Goal: Task Accomplishment & Management: Manage account settings

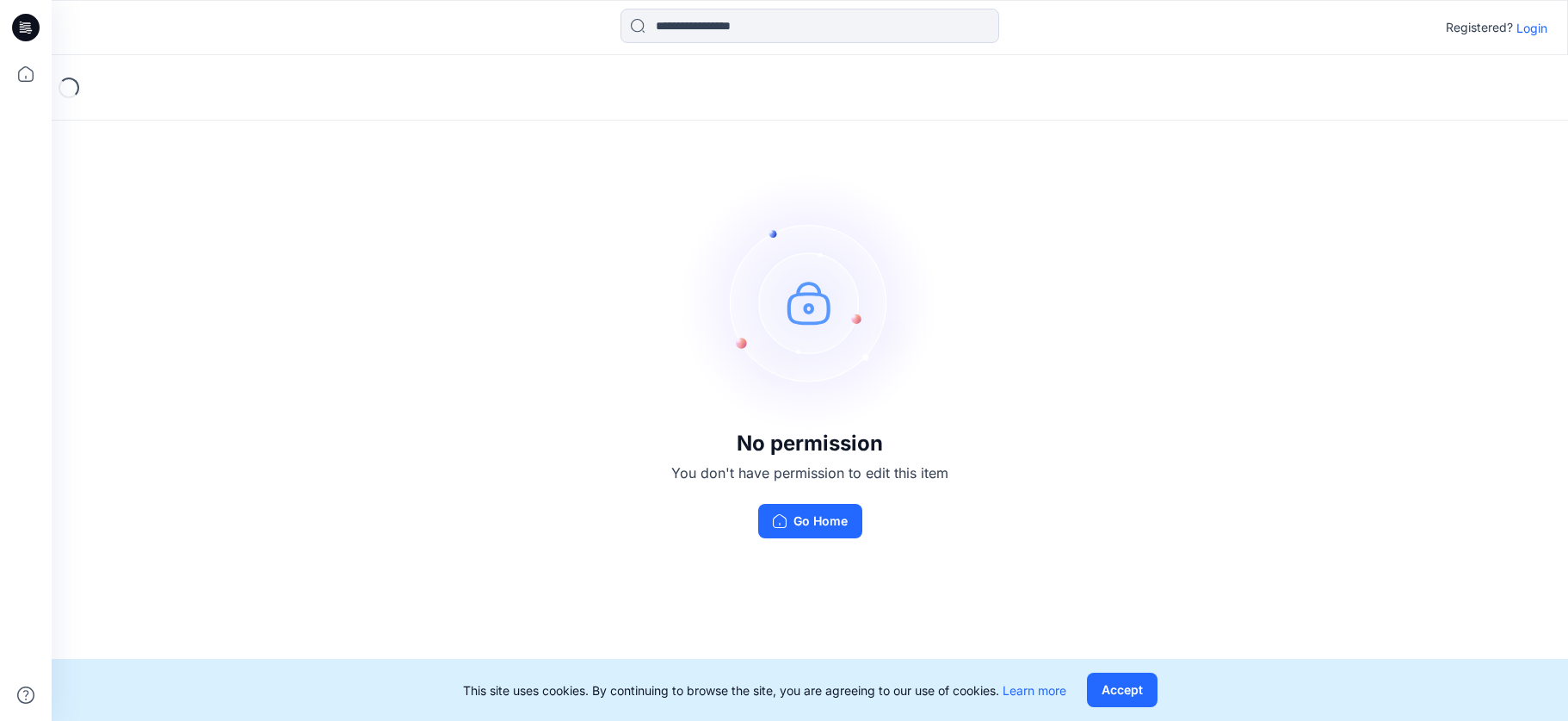
click at [1531, 34] on p "Login" at bounding box center [1532, 28] width 31 height 18
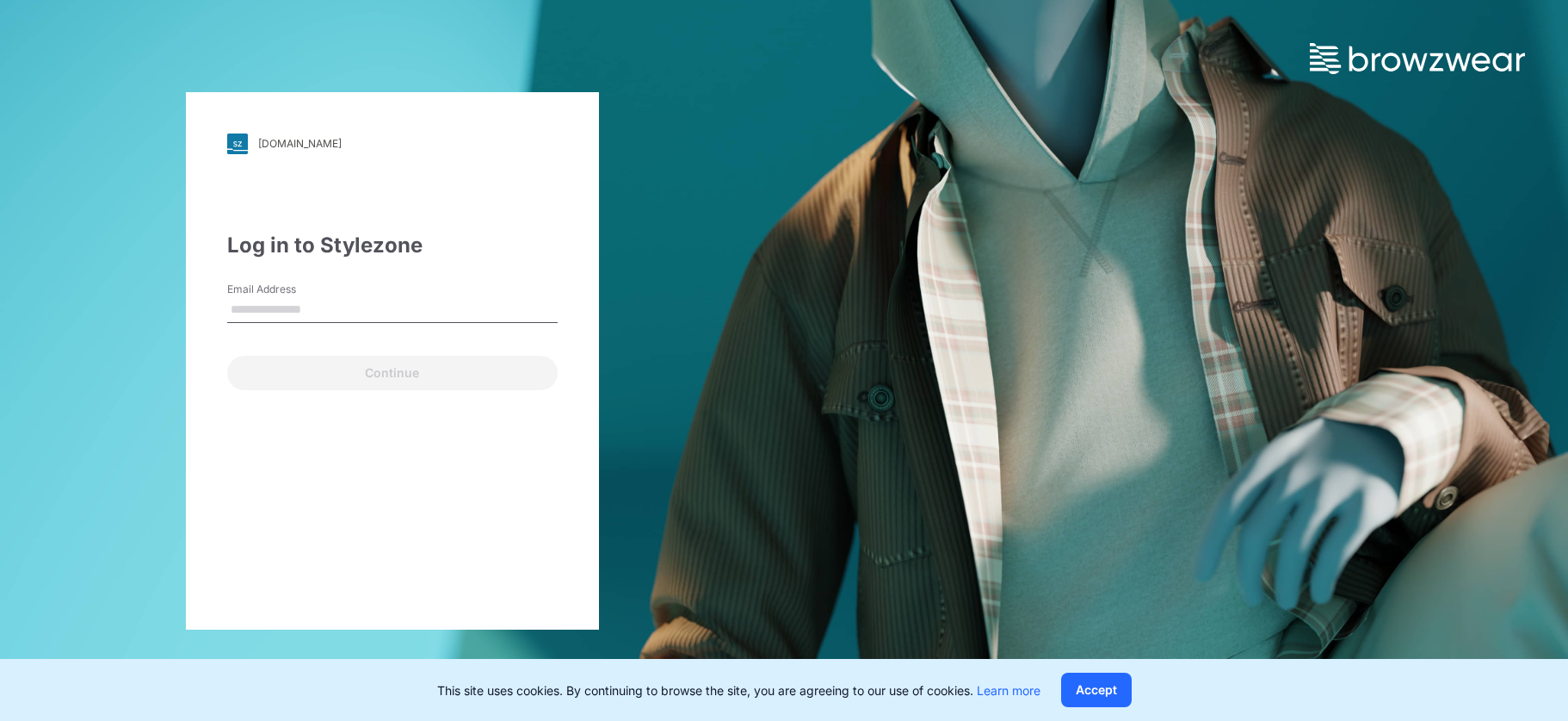
type input "**********"
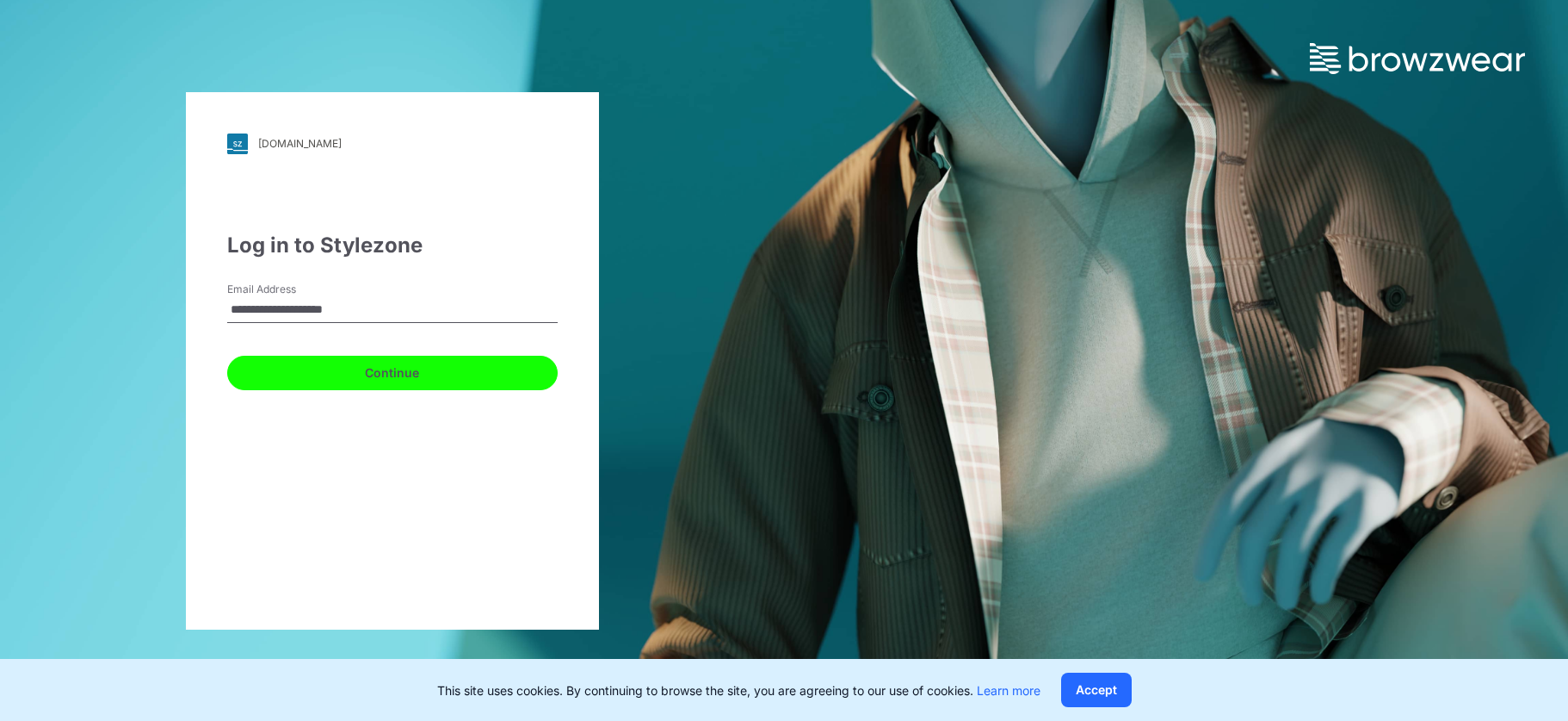
click at [373, 380] on button "Continue" at bounding box center [392, 372] width 331 height 34
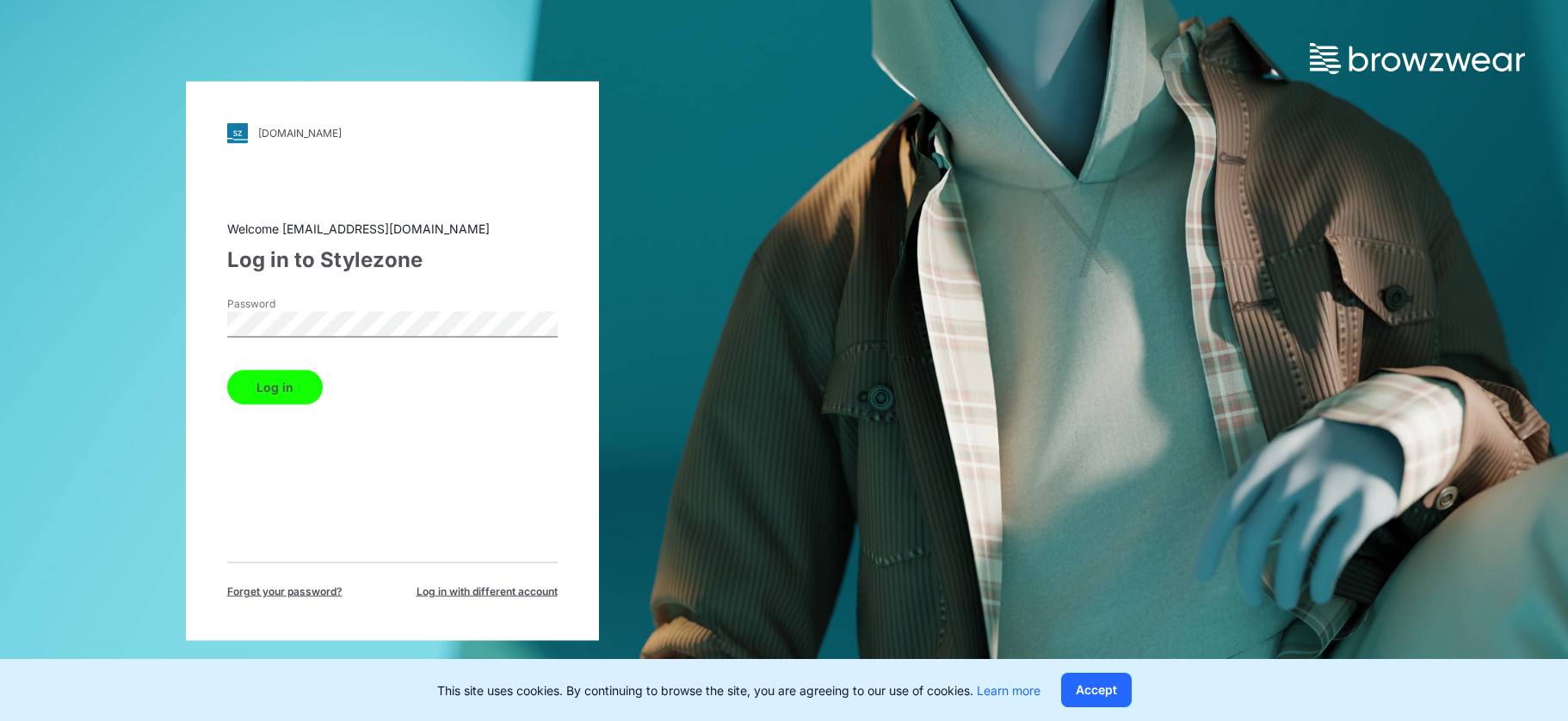
click at [272, 390] on button "Log in" at bounding box center [275, 386] width 96 height 34
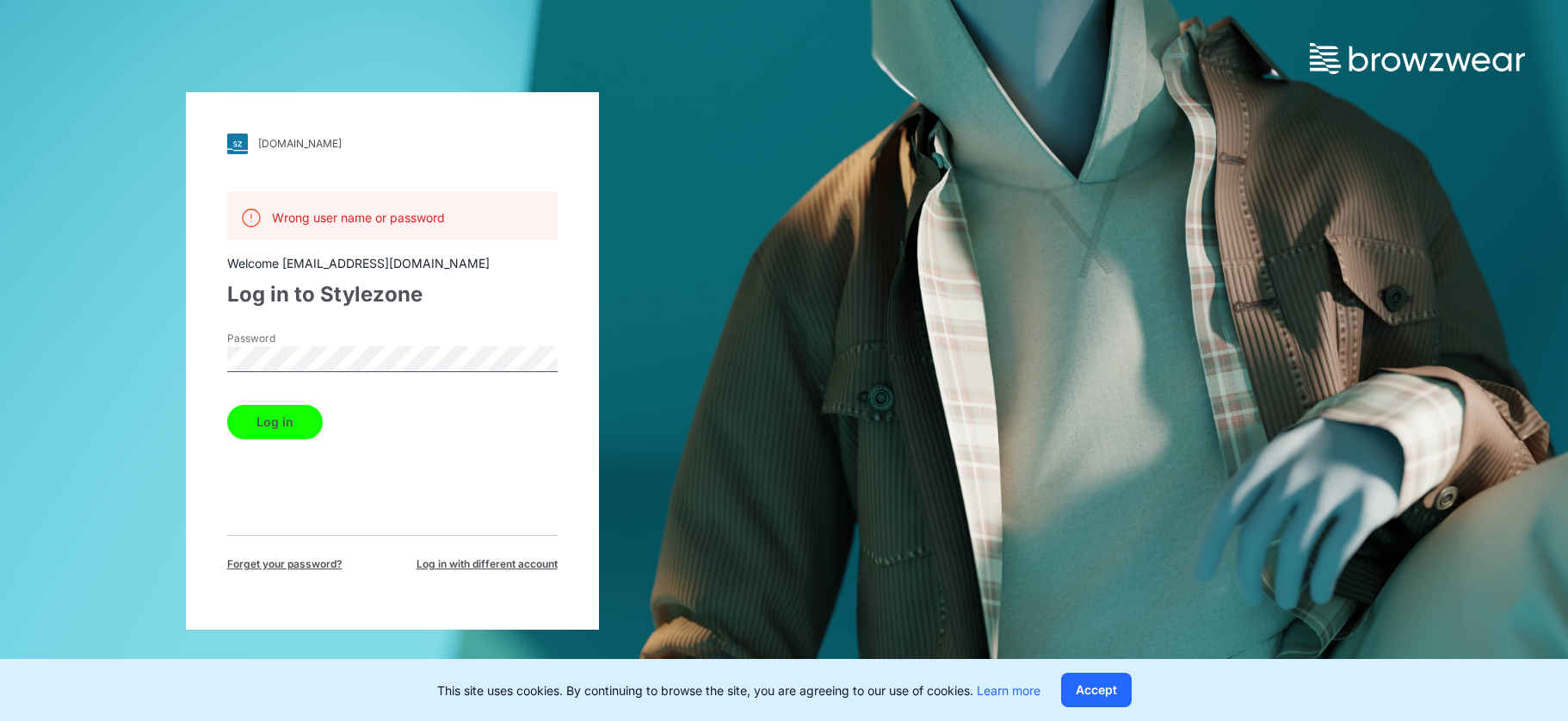
click at [273, 428] on button "Log in" at bounding box center [275, 422] width 96 height 34
click at [262, 420] on button "Log in" at bounding box center [275, 422] width 96 height 34
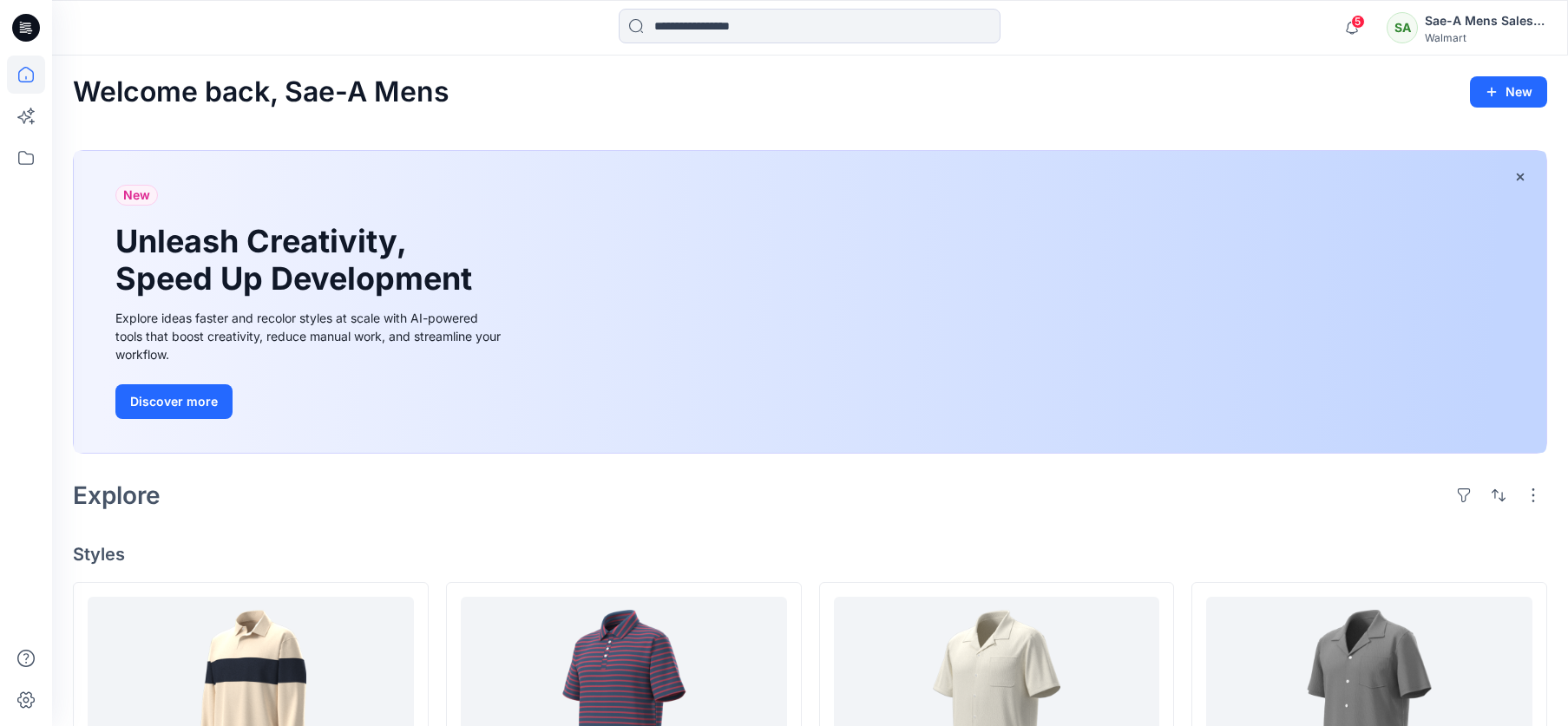
click at [1469, 34] on div "Walmart" at bounding box center [1485, 38] width 121 height 13
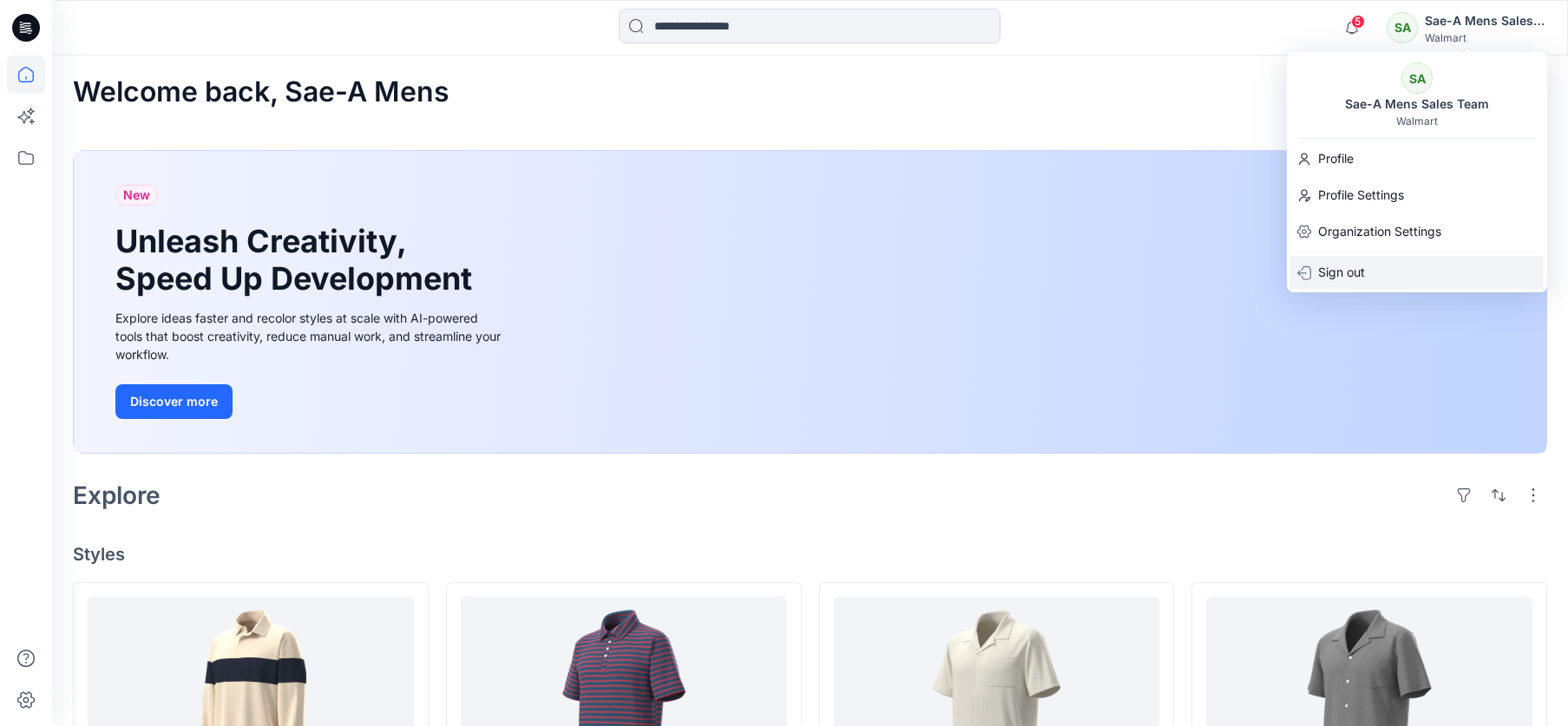
click at [1344, 272] on p "Sign out" at bounding box center [1341, 272] width 47 height 33
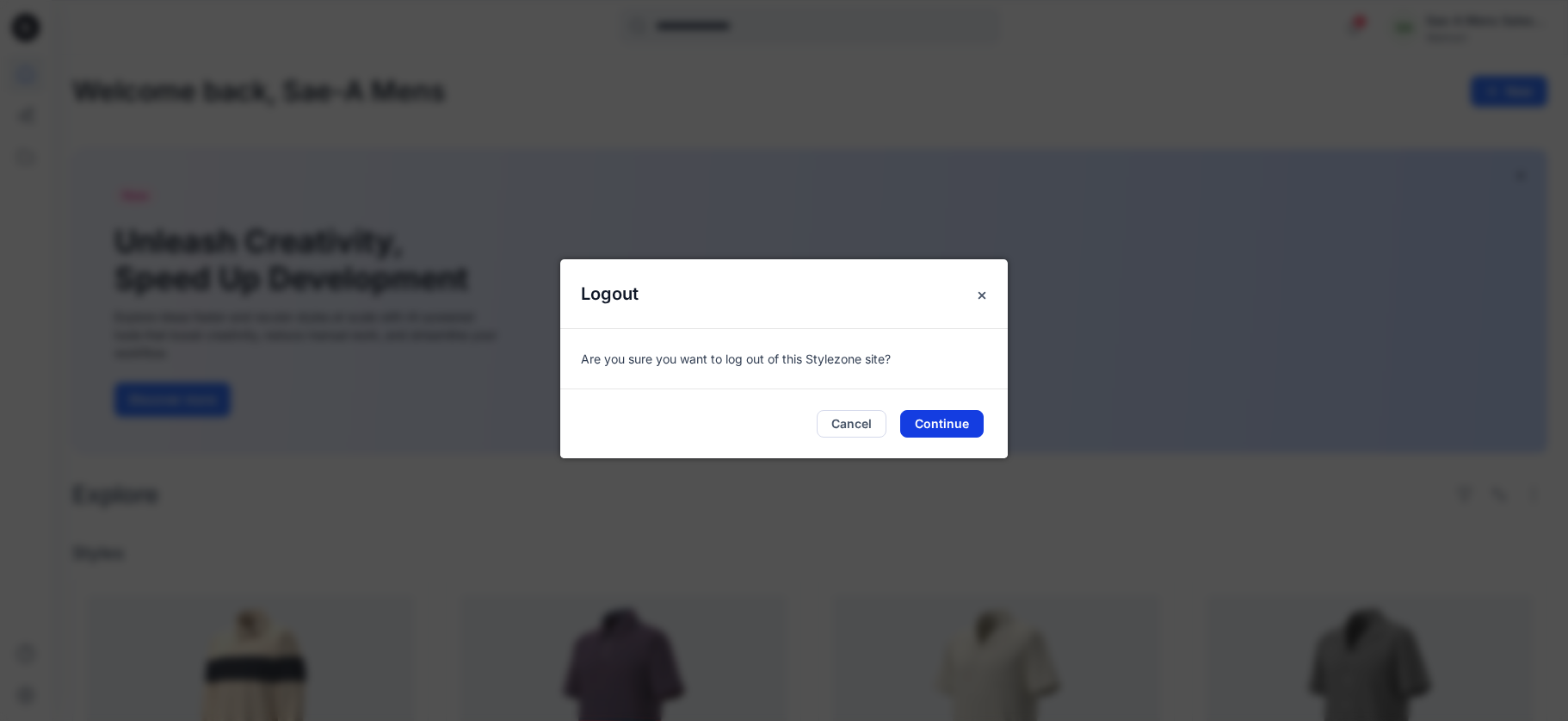
click at [928, 426] on button "Continue" at bounding box center [942, 424] width 84 height 28
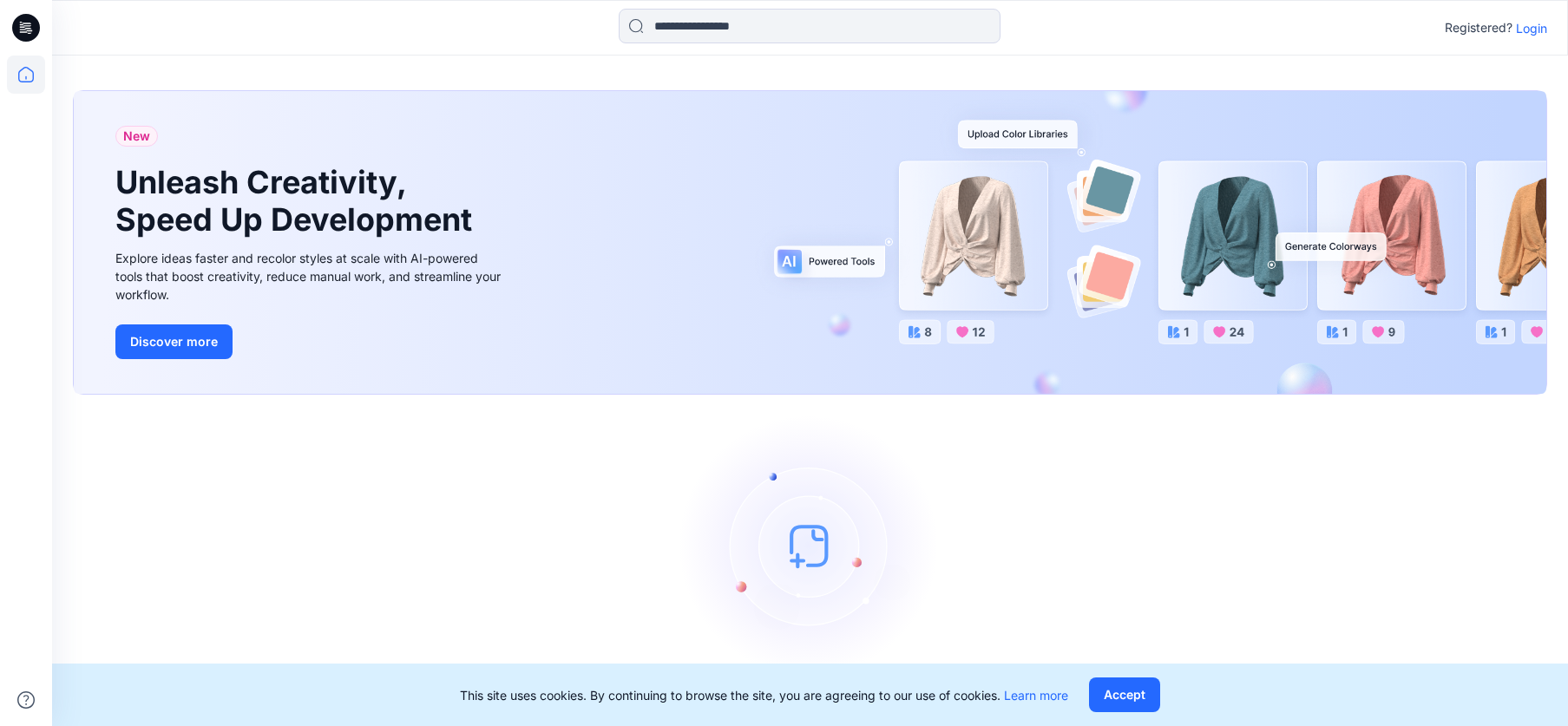
click at [1536, 29] on p "Login" at bounding box center [1531, 28] width 32 height 18
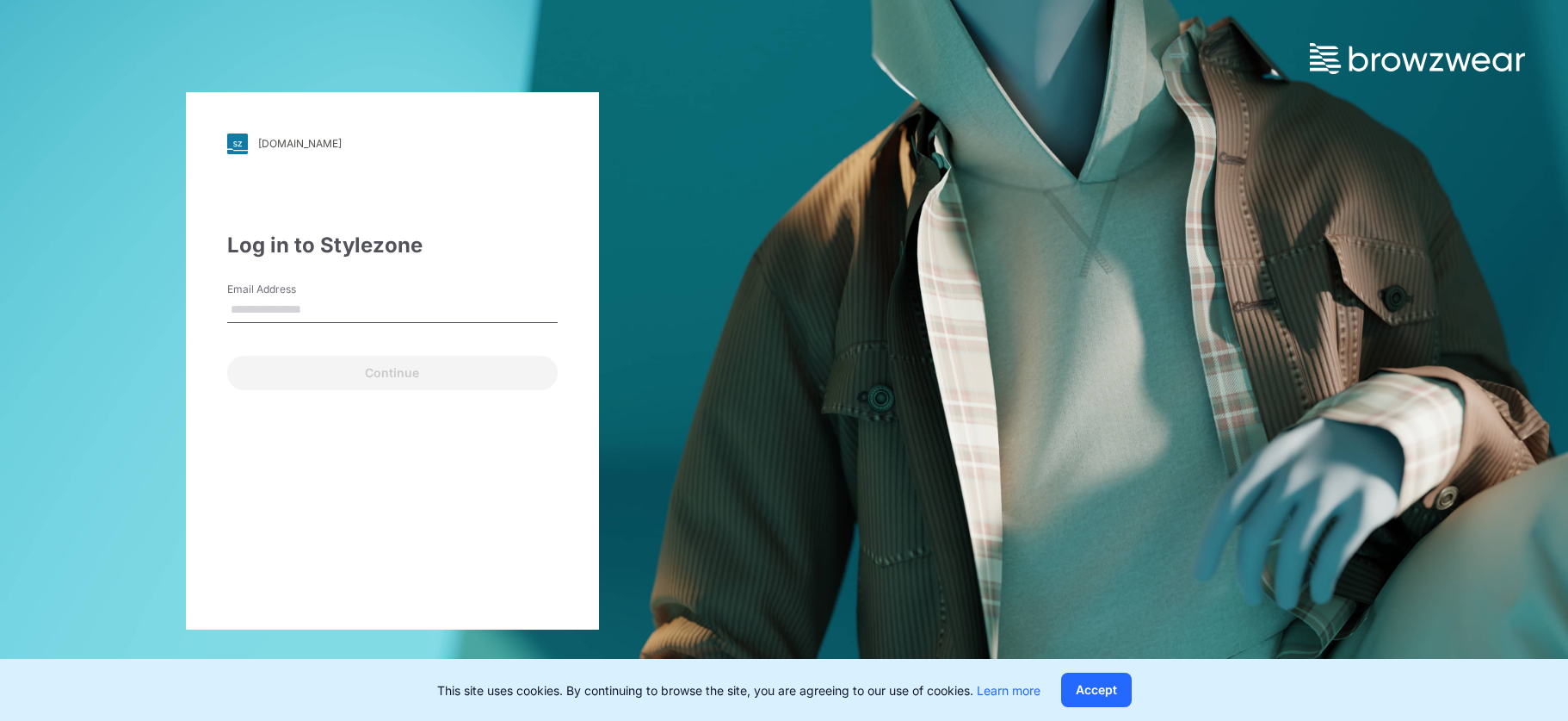
type input "**********"
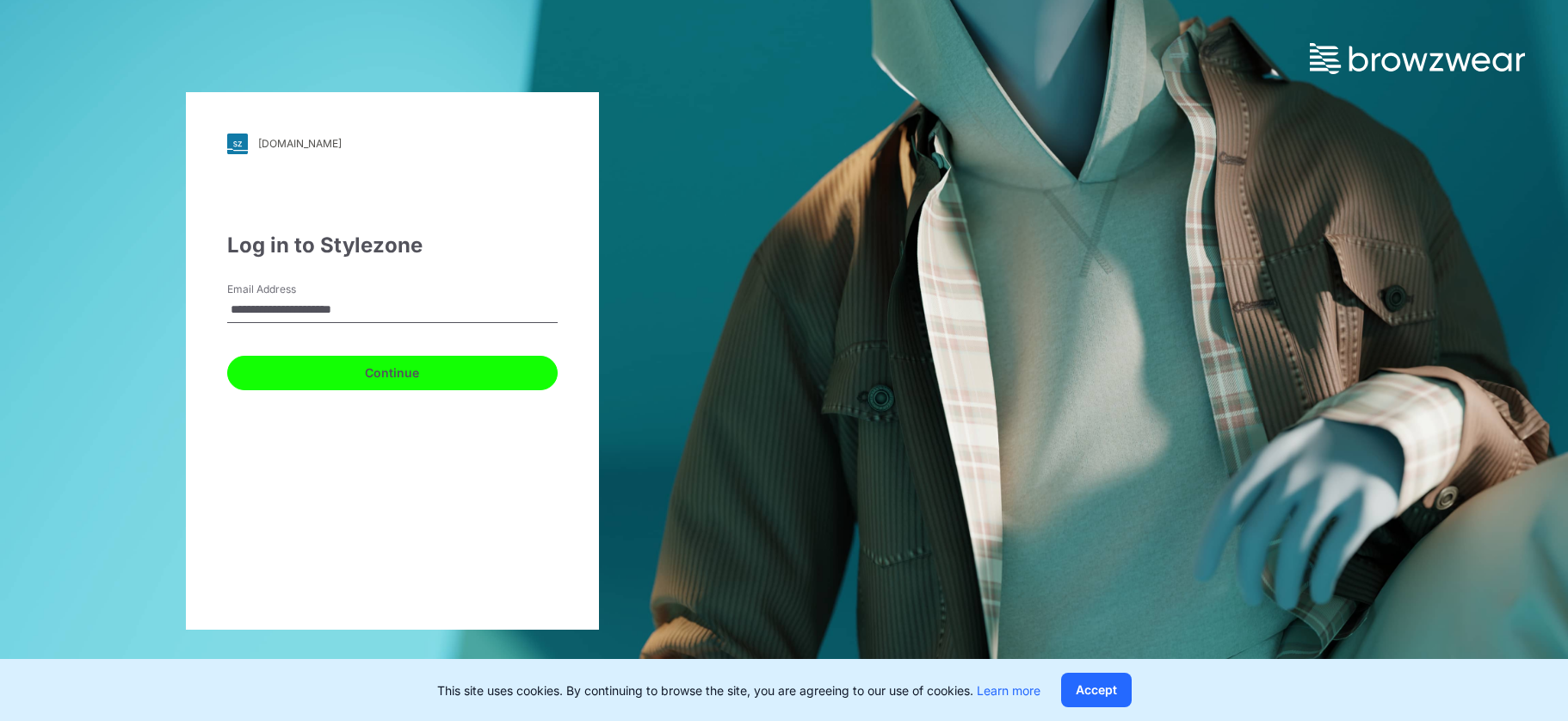
click at [385, 364] on button "Continue" at bounding box center [392, 372] width 331 height 34
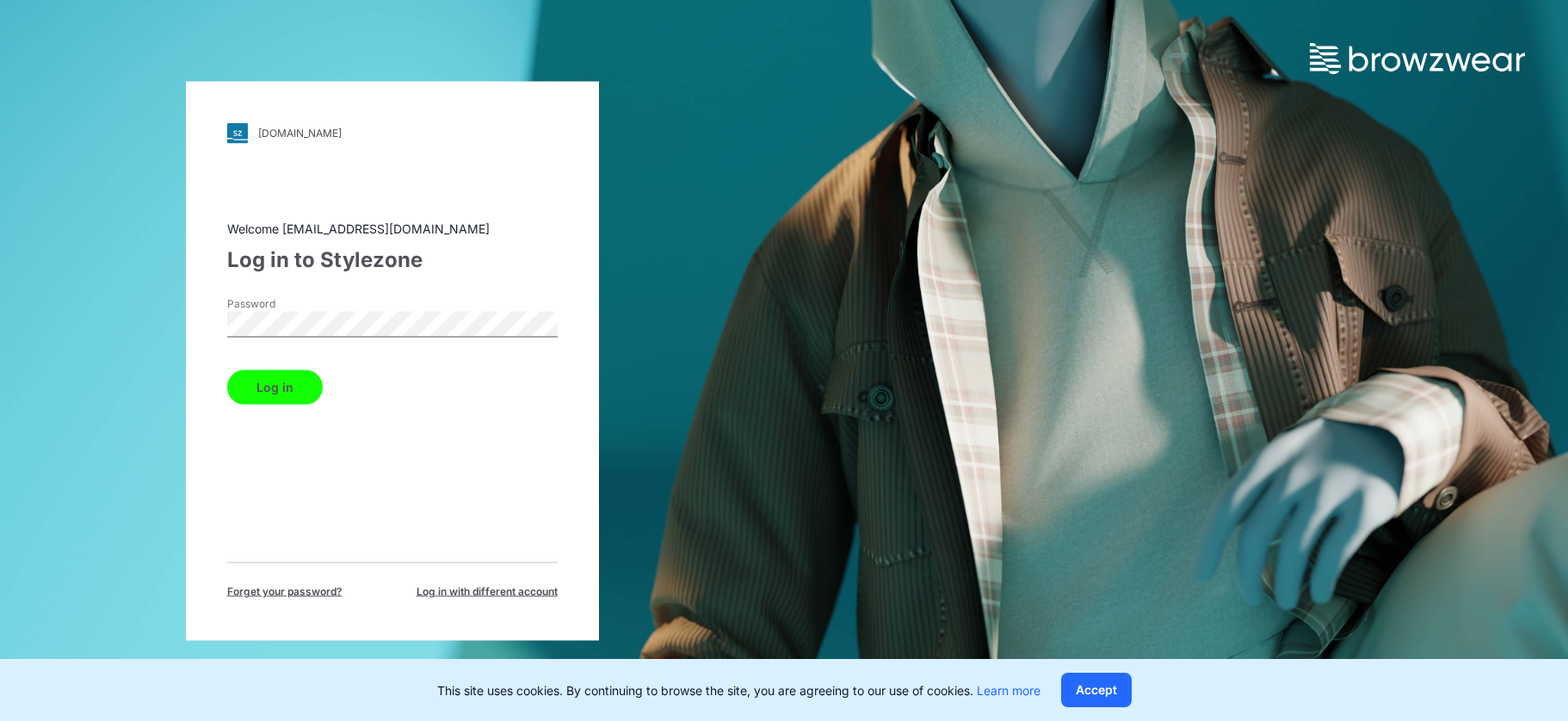
click at [291, 391] on button "Log in" at bounding box center [275, 386] width 96 height 34
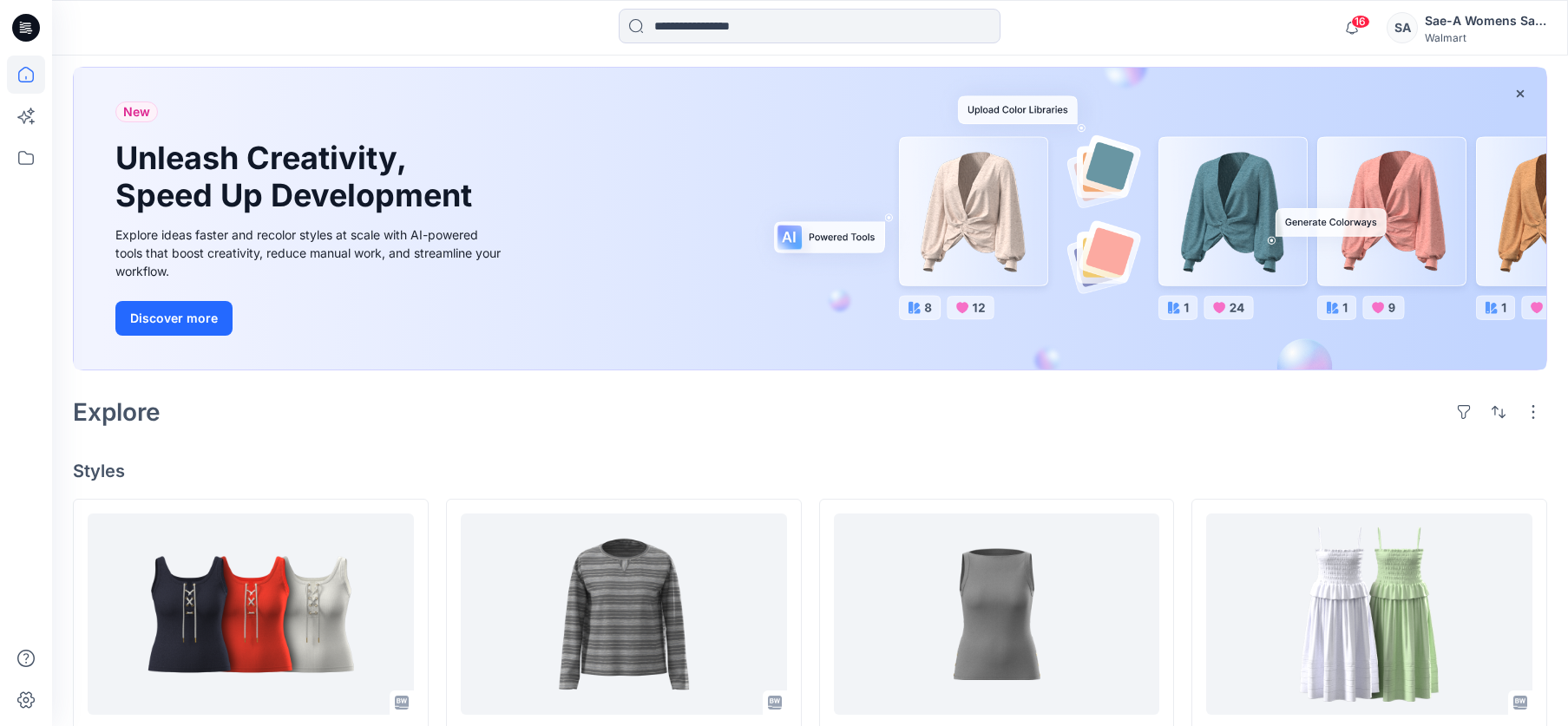
scroll to position [260, 0]
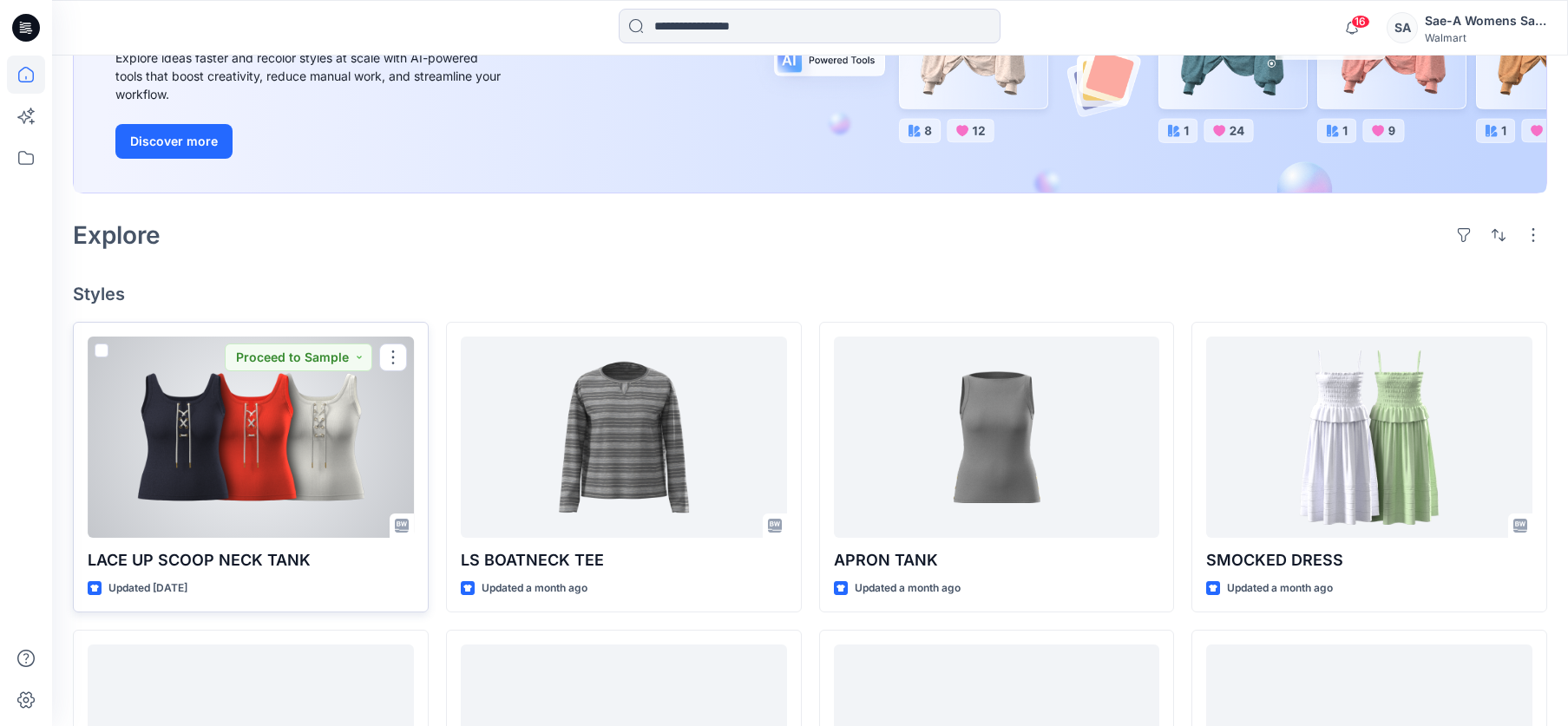
click at [301, 584] on div "Updated 24 days ago" at bounding box center [251, 588] width 326 height 18
click at [306, 531] on div at bounding box center [251, 437] width 326 height 201
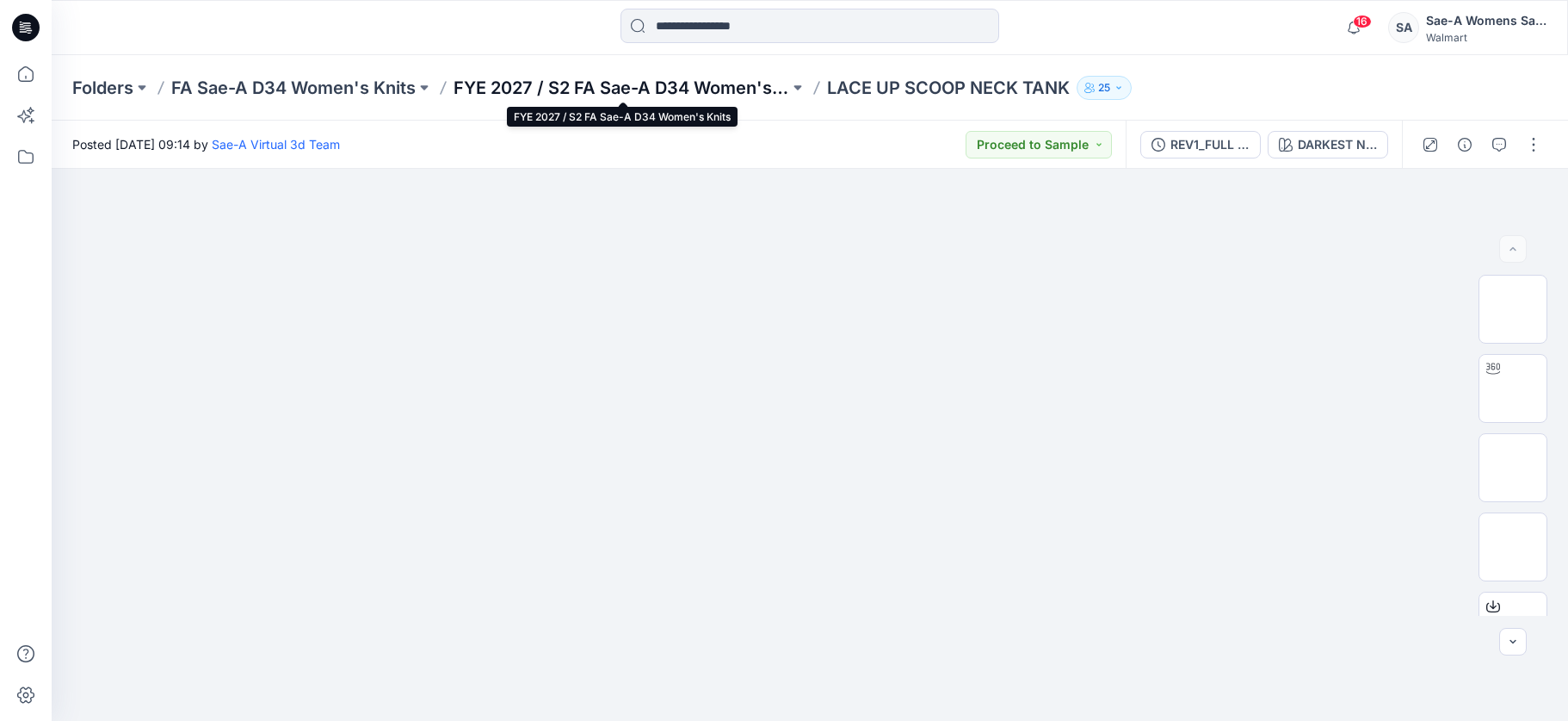
click at [515, 89] on p "FYE 2027 / S2 FA Sae-A D34 Women's Knits" at bounding box center [621, 88] width 336 height 24
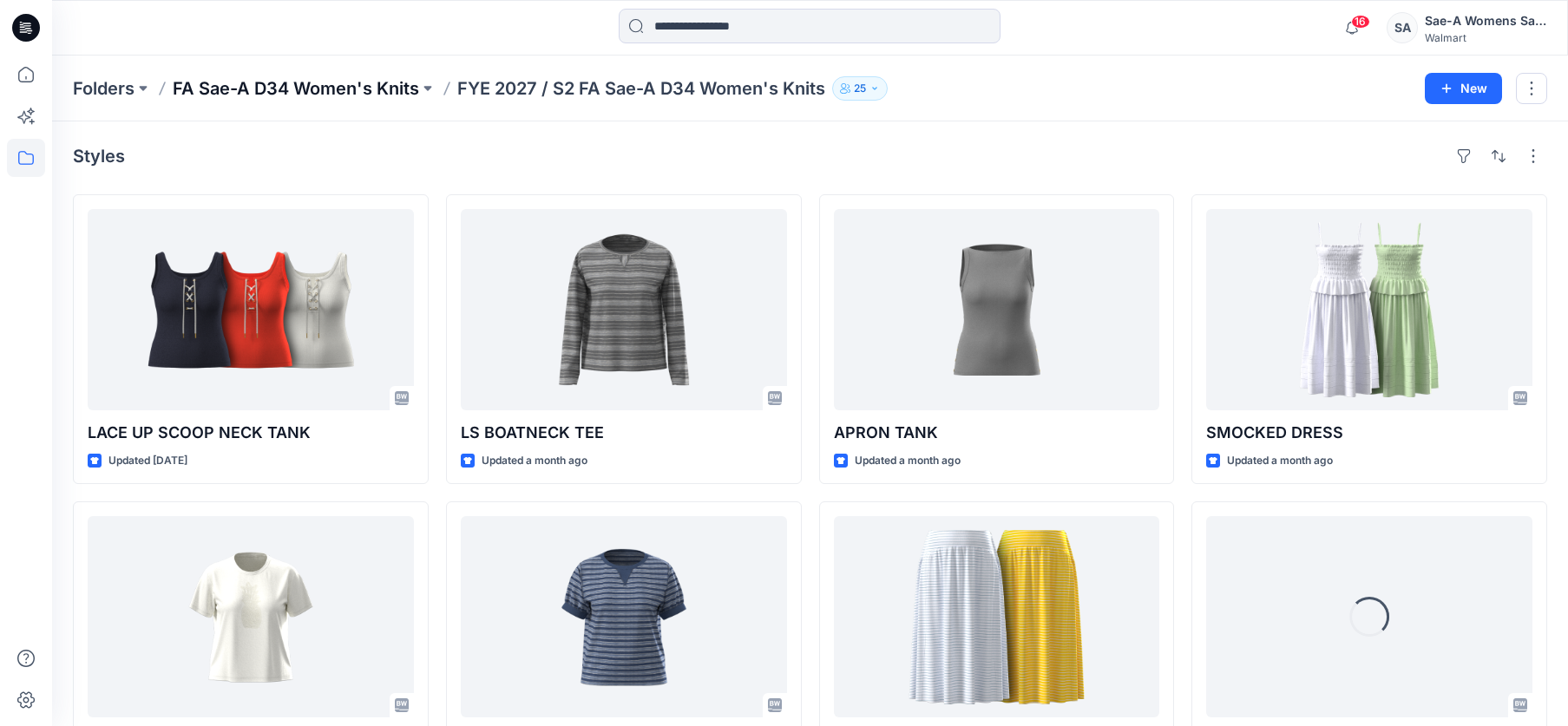
click at [322, 85] on p "FA Sae-A D34 Women's Knits" at bounding box center [295, 89] width 246 height 25
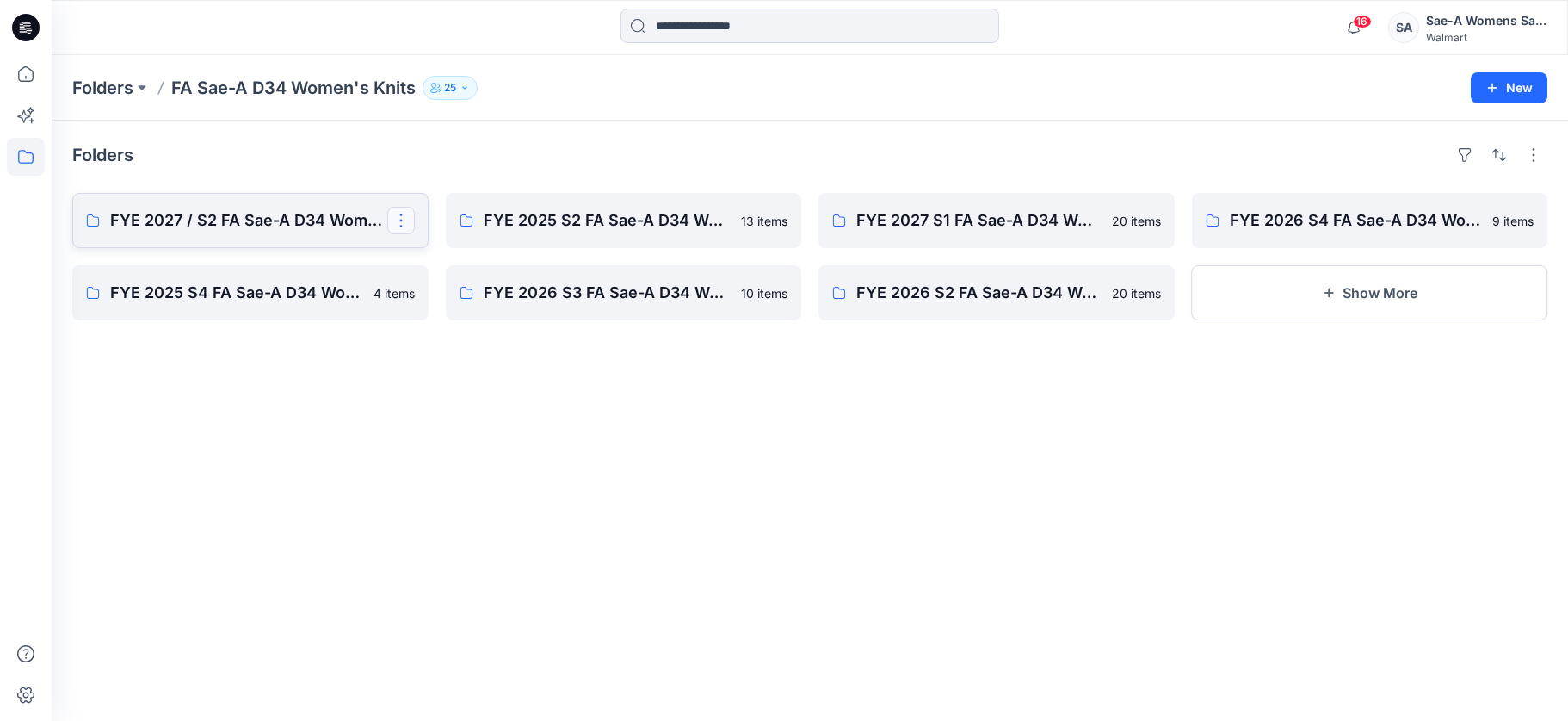
click at [407, 216] on button "button" at bounding box center [401, 221] width 28 height 28
click at [427, 259] on p "Edit" at bounding box center [432, 260] width 22 height 18
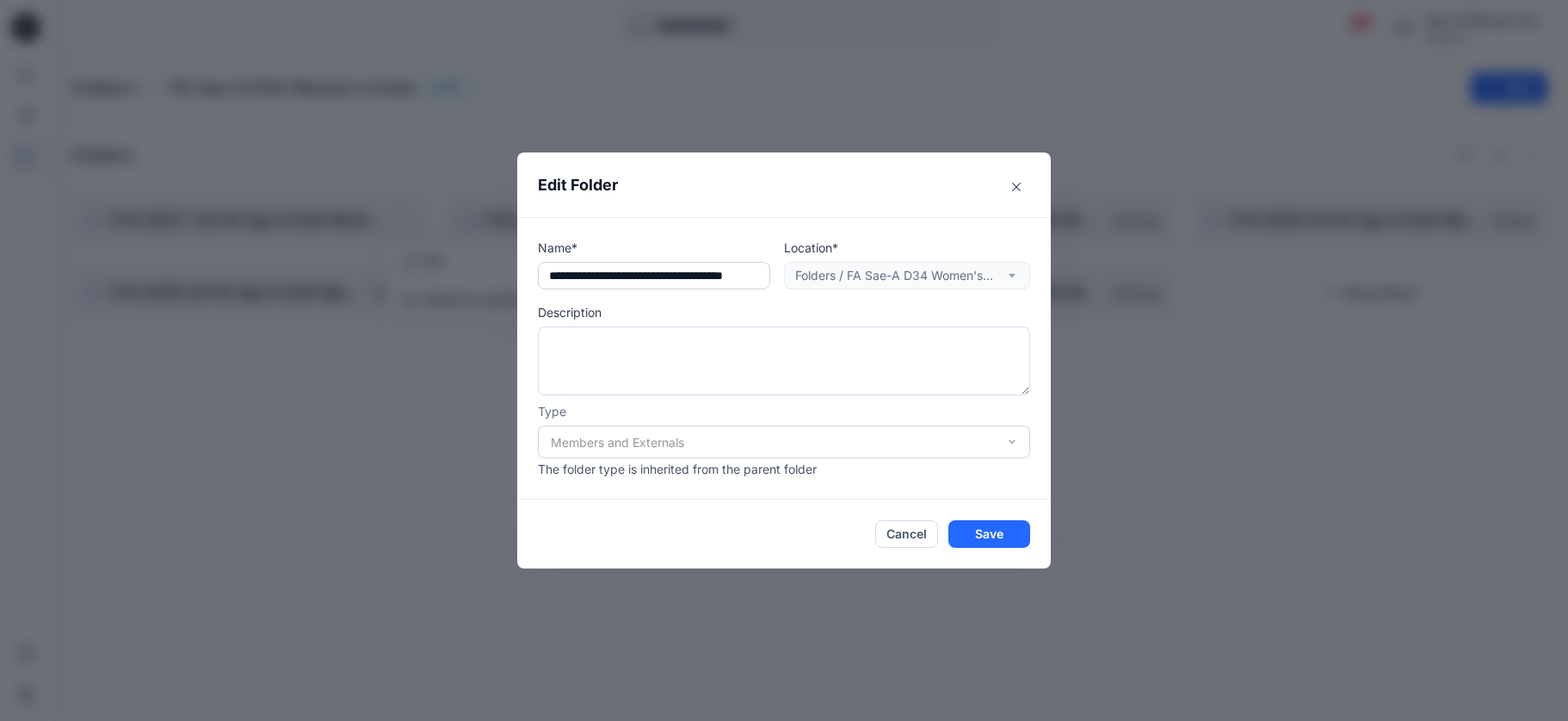
click at [584, 270] on input "**********" at bounding box center [654, 276] width 232 height 28
click at [1014, 182] on icon "Close" at bounding box center [1017, 187] width 9 height 9
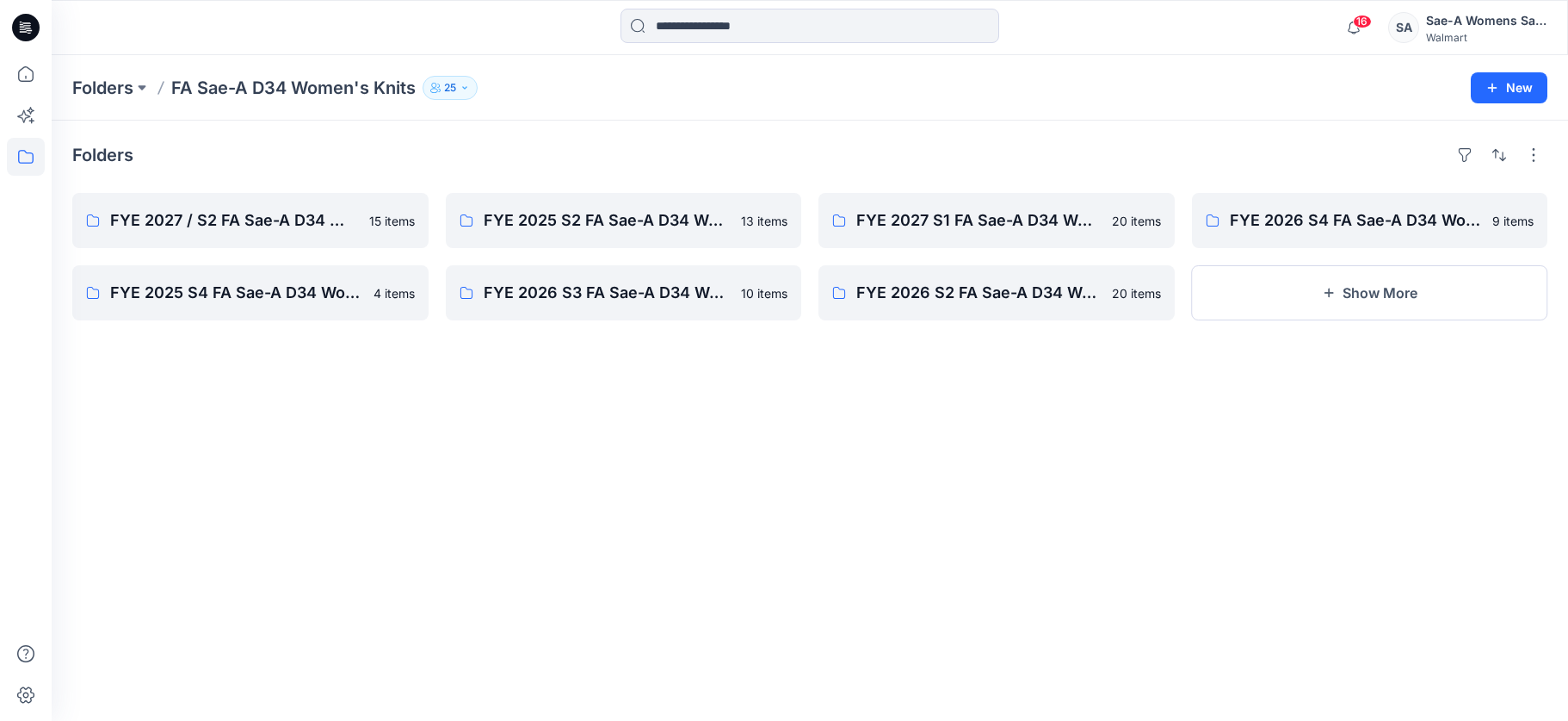
drag, startPoint x: 1313, startPoint y: 299, endPoint x: 1284, endPoint y: 444, distance: 147.9
click at [1284, 444] on div "Folders FYE 2027 / S2 FA Sae-A D34 Women's Knits 15 items FYE 2025 S4 FA Sae-A …" at bounding box center [810, 421] width 1517 height 601
click at [1537, 156] on button "button" at bounding box center [1534, 155] width 28 height 28
click at [1499, 93] on icon "button" at bounding box center [1493, 88] width 14 height 14
click at [1452, 170] on p "New Folder" at bounding box center [1459, 164] width 64 height 18
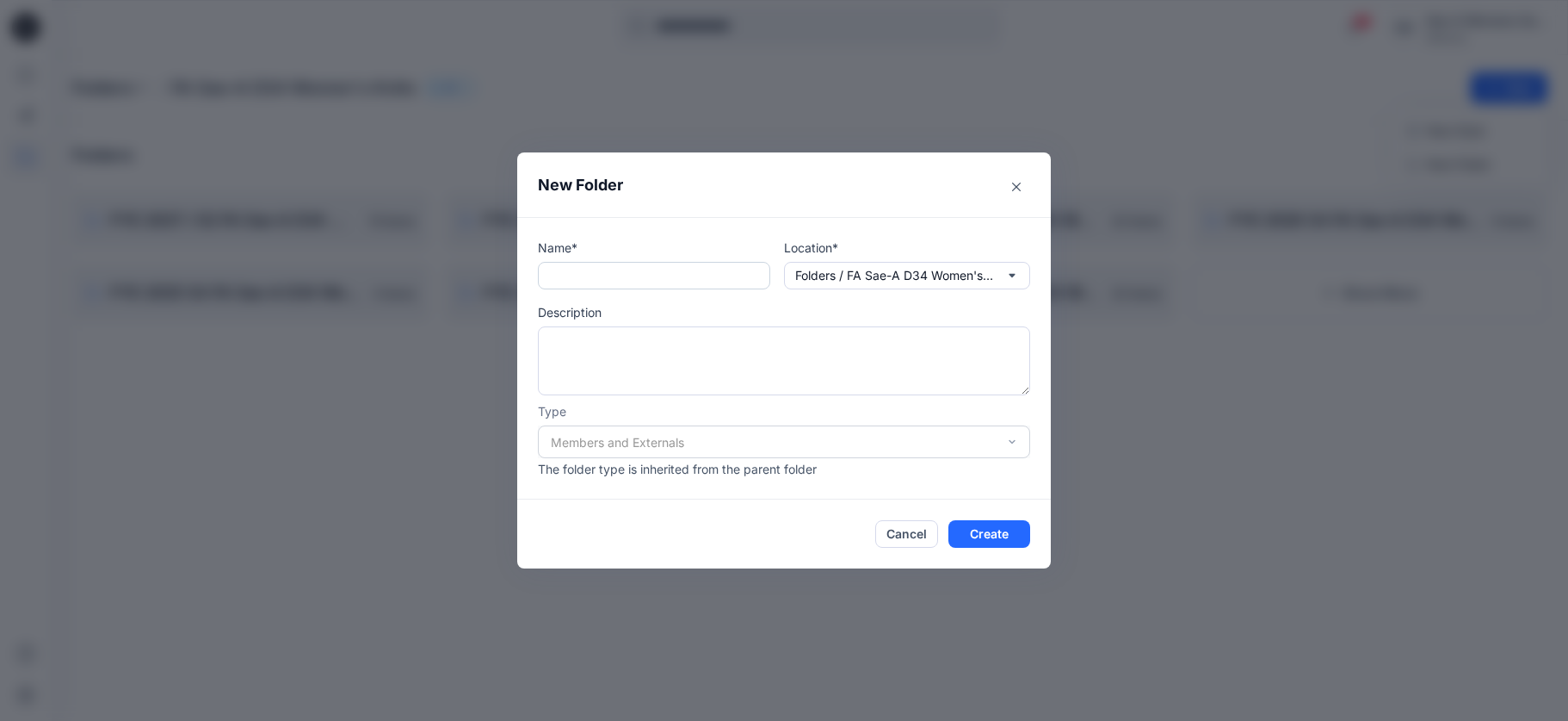
click at [586, 279] on input "text" at bounding box center [654, 276] width 232 height 28
paste input "**********"
click at [587, 278] on input "**********" at bounding box center [654, 276] width 232 height 28
type input "**********"
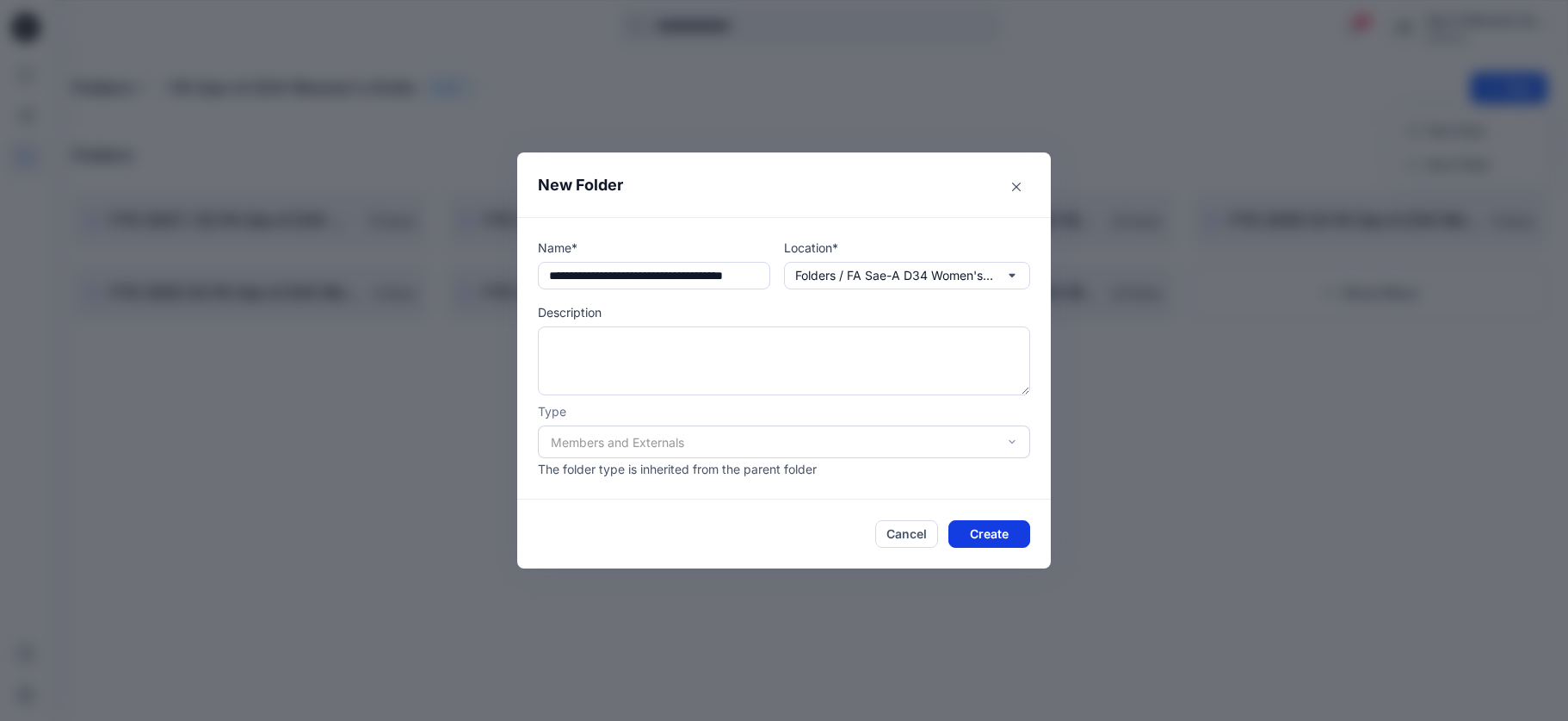
scroll to position [0, 0]
click at [1000, 533] on button "Create" at bounding box center [989, 534] width 82 height 28
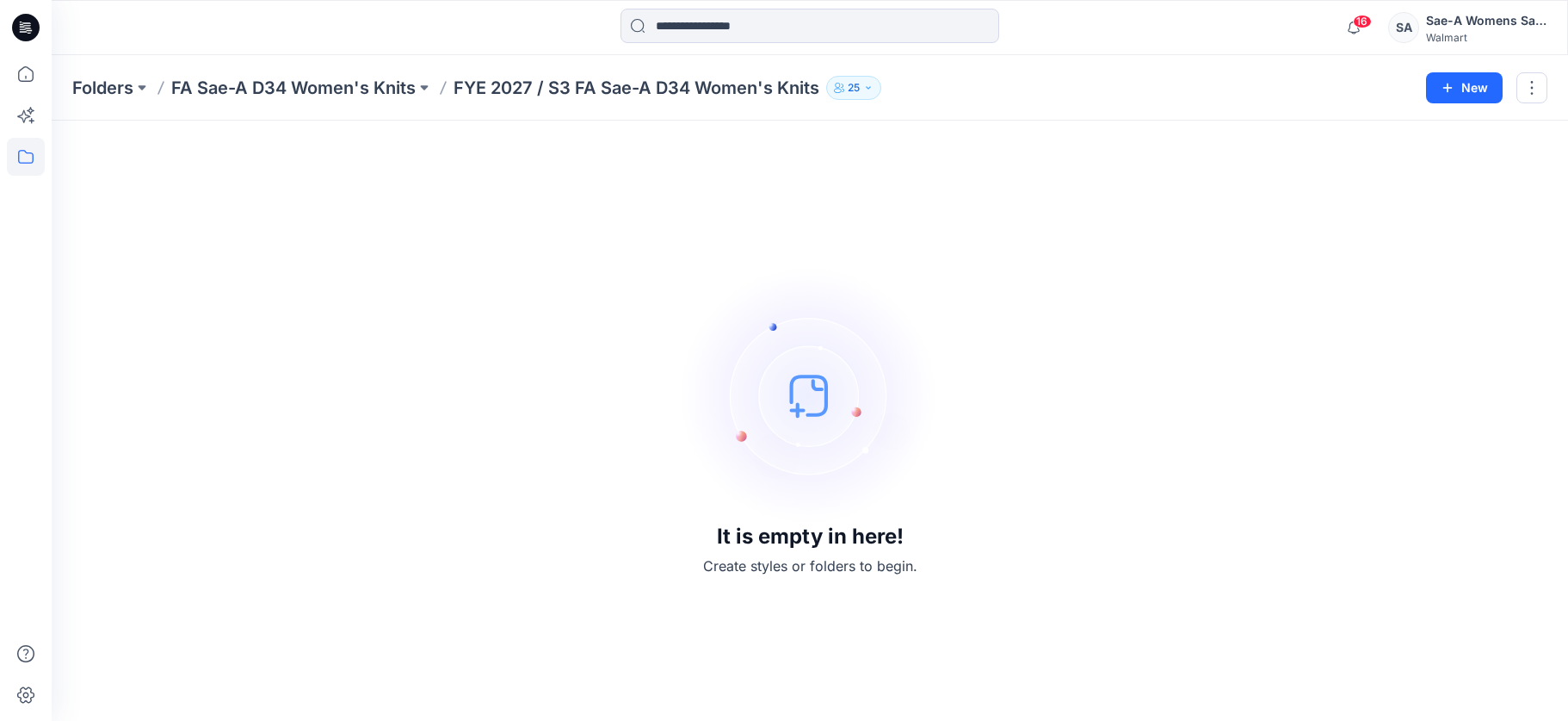
click at [665, 92] on p "FYE 2027 / S3 FA Sae-A D34 Women's Knits" at bounding box center [636, 88] width 366 height 24
click at [276, 42] on div at bounding box center [241, 27] width 379 height 38
click at [562, 82] on p "FYE 2027 / S3 FA Sae-A D34 Women's Knits" at bounding box center [636, 88] width 366 height 24
click at [558, 90] on p "FYE 2027 / S3 FA Sae-A D34 Women's Knits" at bounding box center [636, 88] width 366 height 24
click at [381, 94] on p "FA Sae-A D34 Women's Knits" at bounding box center [293, 88] width 244 height 24
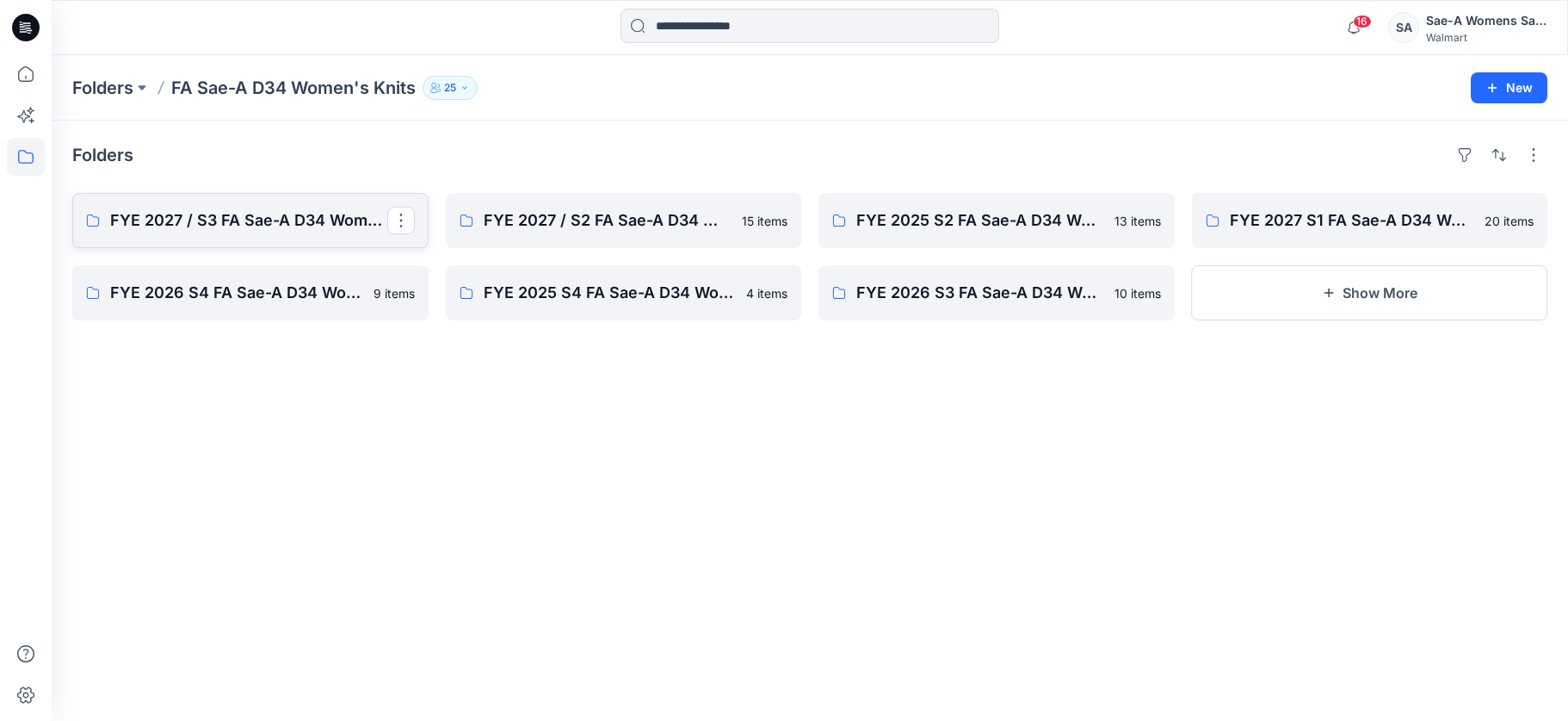
click at [301, 221] on p "FYE 2027 / S3 FA Sae-A D34 Women's Knits" at bounding box center [249, 221] width 277 height 24
